Goal: Find contact information: Find contact information

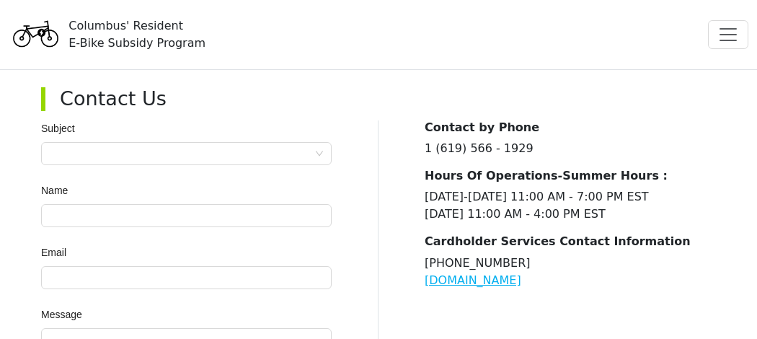
click at [335, 18] on div "Columbus' Resident E-Bike Subsidy Program Apply For Incentive About the Program…" at bounding box center [378, 35] width 757 height 58
click at [392, 123] on div "Contact by Phone 1 (619) 566 - 1929 Hours Of Operations-Summer Hours : [DATE]-[…" at bounding box center [548, 204] width 338 height 169
click at [394, 123] on div "Contact by Phone 1 (619) 566 - 1929 Hours Of Operations-Summer Hours : [DATE]-[…" at bounding box center [548, 204] width 338 height 169
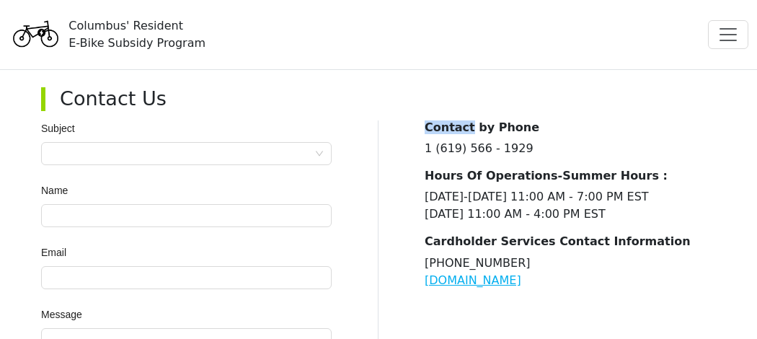
click at [534, 157] on p "1 (619) 566 - 1929" at bounding box center [570, 148] width 291 height 17
click at [539, 155] on p "1 (619) 566 - 1929" at bounding box center [570, 148] width 291 height 17
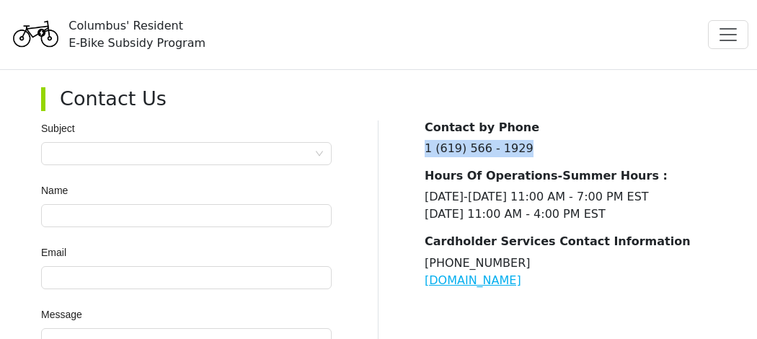
click at [539, 155] on p "1 (619) 566 - 1929" at bounding box center [570, 148] width 291 height 17
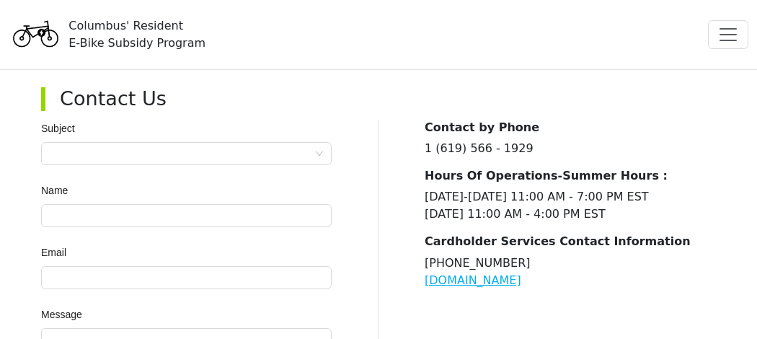
click at [539, 155] on p "1 (619) 566 - 1929" at bounding box center [570, 148] width 291 height 17
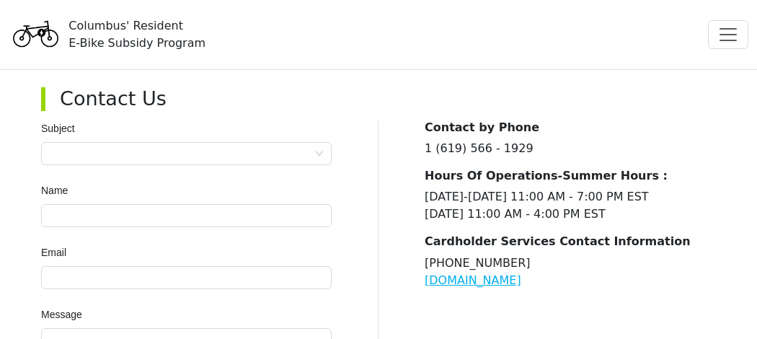
click at [539, 155] on p "1 (619) 566 - 1929" at bounding box center [570, 148] width 291 height 17
click at [537, 157] on p "1 (619) 566 - 1929" at bounding box center [570, 148] width 291 height 17
